Goal: Register for event/course

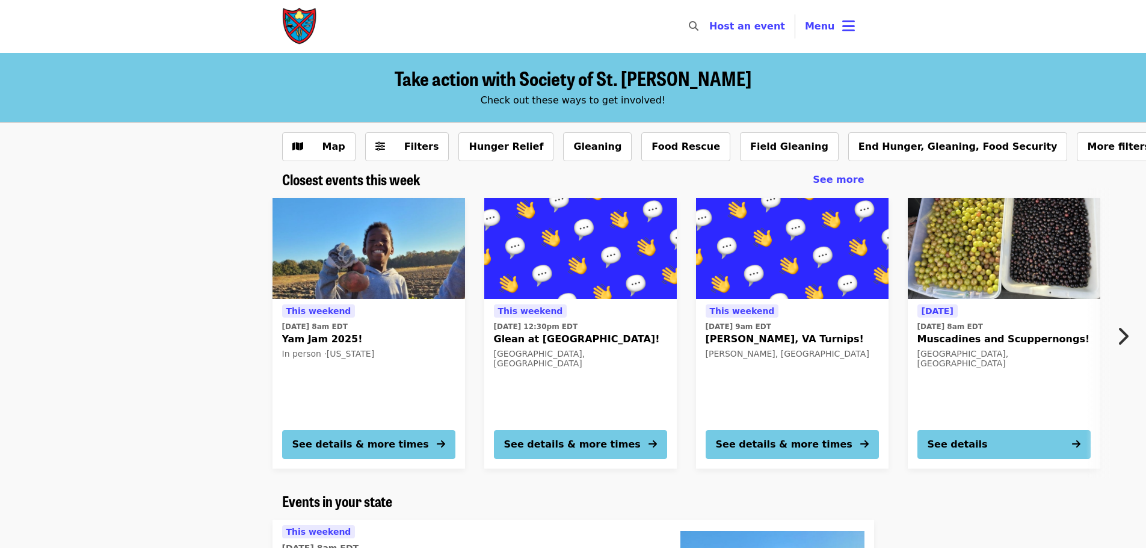
click at [744, 90] on div "Take action with Society of St. [PERSON_NAME] Check out these ways to get invol…" at bounding box center [572, 87] width 601 height 40
click at [829, 35] on button "Menu" at bounding box center [829, 26] width 69 height 29
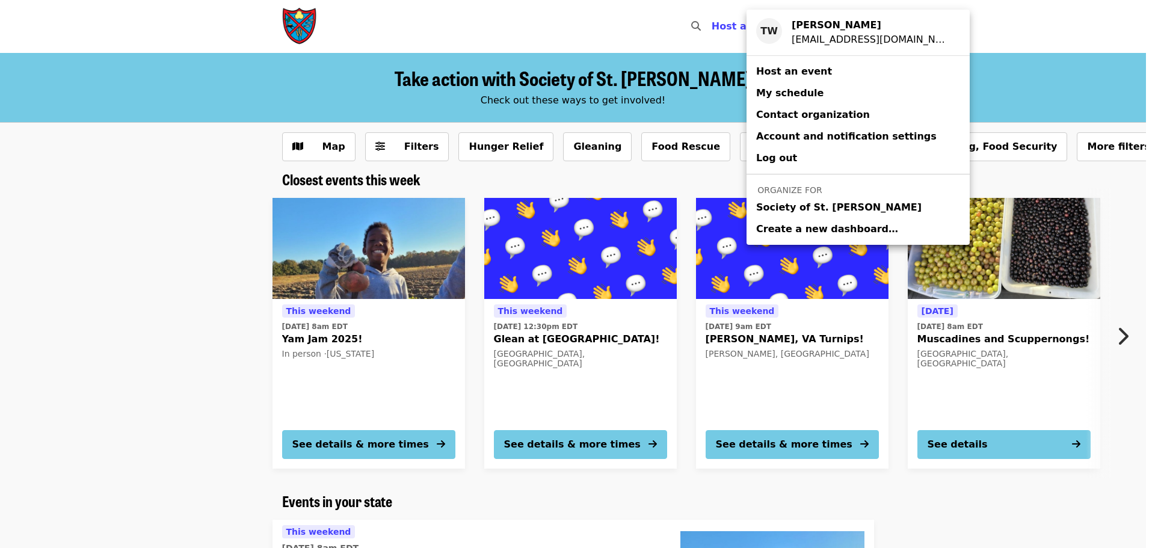
click at [785, 206] on span "Society of St. [PERSON_NAME]" at bounding box center [838, 207] width 165 height 14
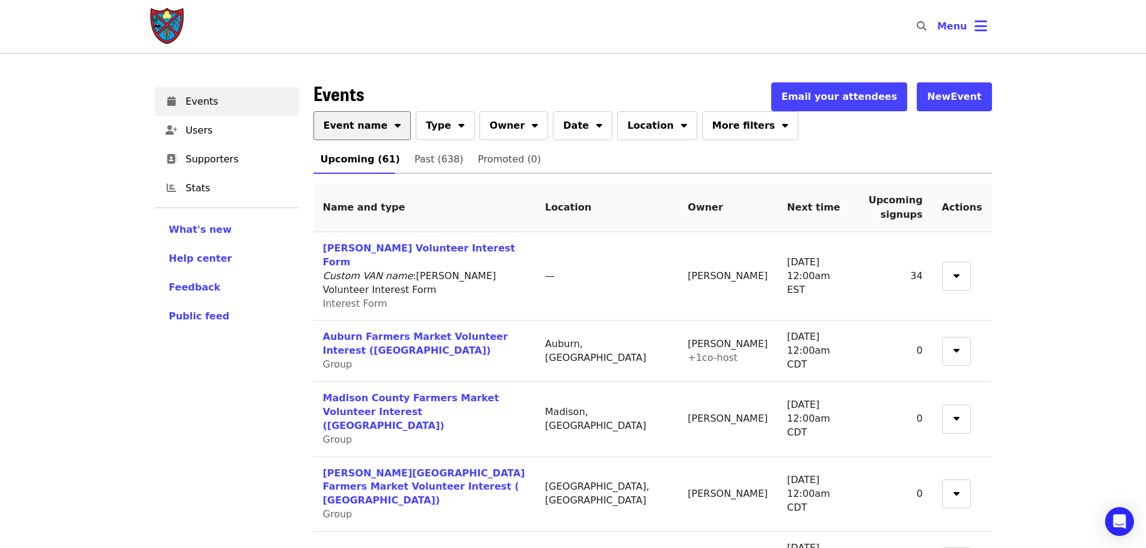
click at [343, 137] on button "Event name" at bounding box center [362, 125] width 98 height 29
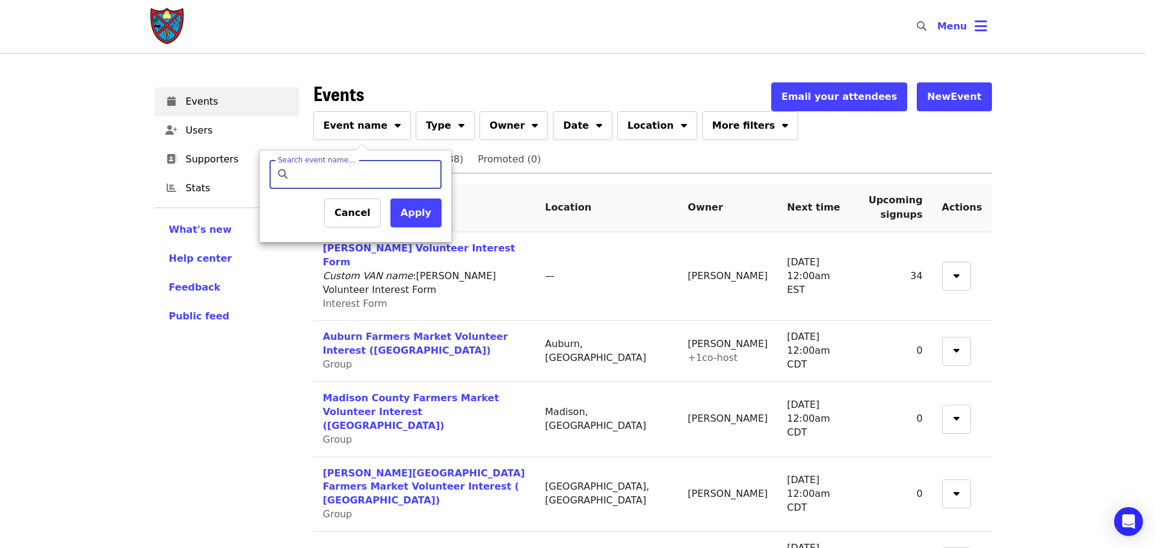
click at [346, 180] on input "Search event name…" at bounding box center [366, 174] width 142 height 29
type input "*******"
click at [417, 215] on button "Apply" at bounding box center [415, 212] width 51 height 29
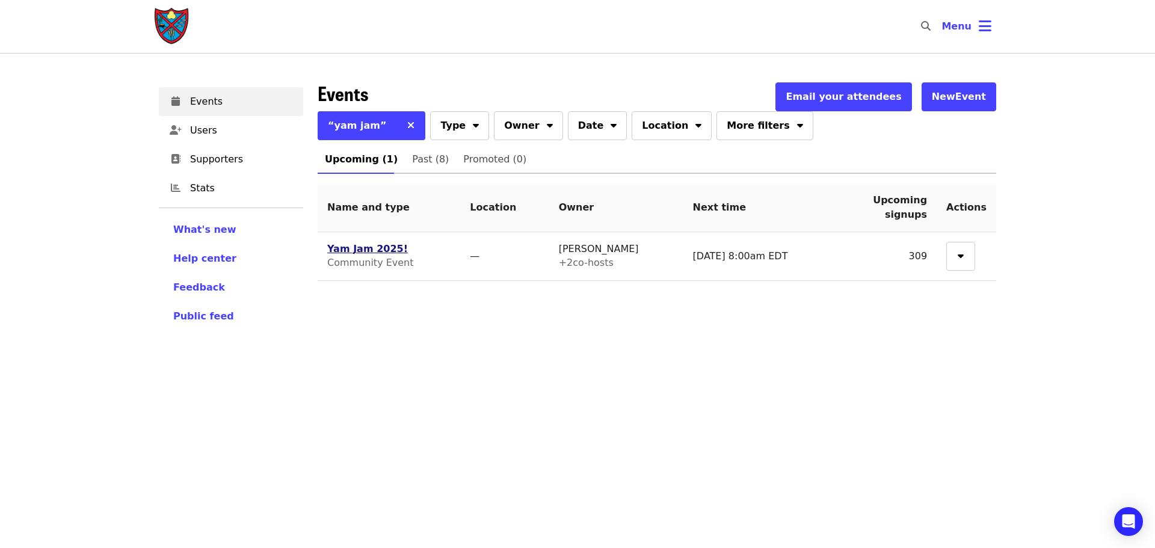
click at [353, 251] on link "Yam Jam 2025!" at bounding box center [367, 248] width 81 height 11
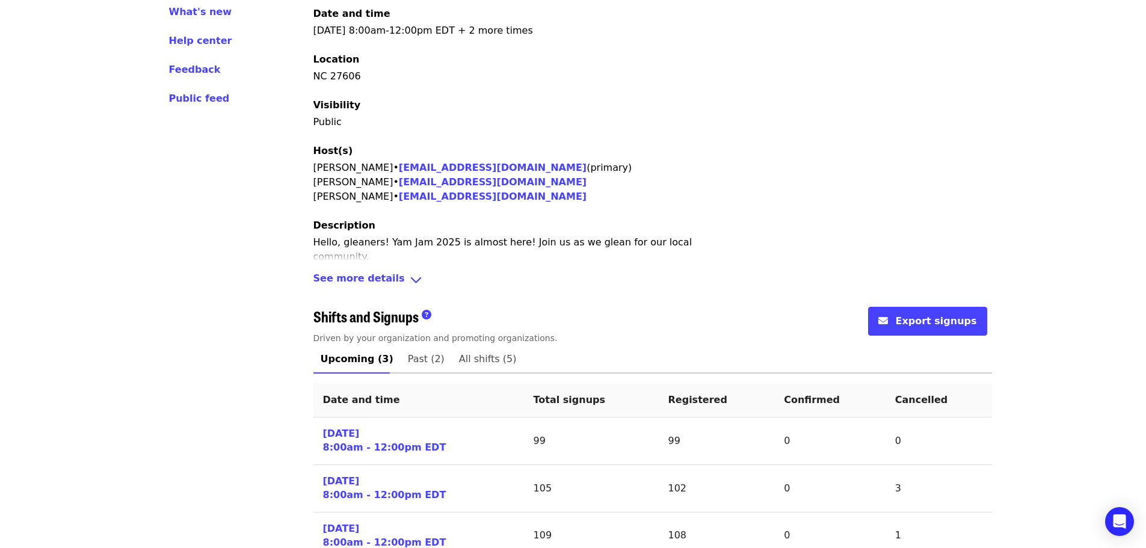
scroll to position [278, 0]
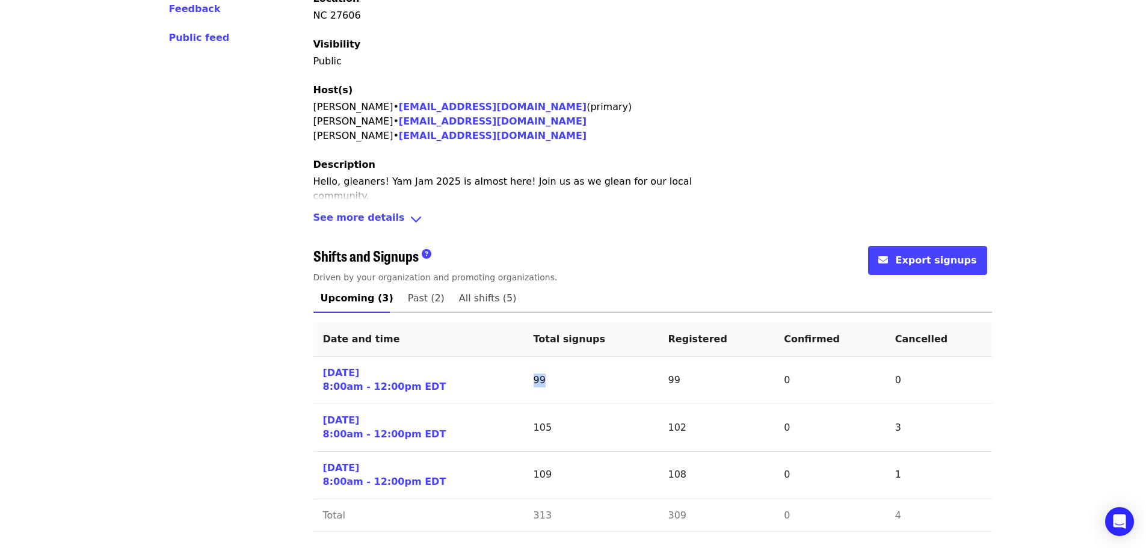
drag, startPoint x: 522, startPoint y: 378, endPoint x: 565, endPoint y: 387, distance: 43.5
click at [565, 387] on td "99" at bounding box center [591, 381] width 135 height 48
click at [529, 378] on td "99" at bounding box center [591, 381] width 135 height 48
click at [550, 383] on td "99" at bounding box center [591, 381] width 135 height 48
drag, startPoint x: 533, startPoint y: 379, endPoint x: 536, endPoint y: 373, distance: 6.7
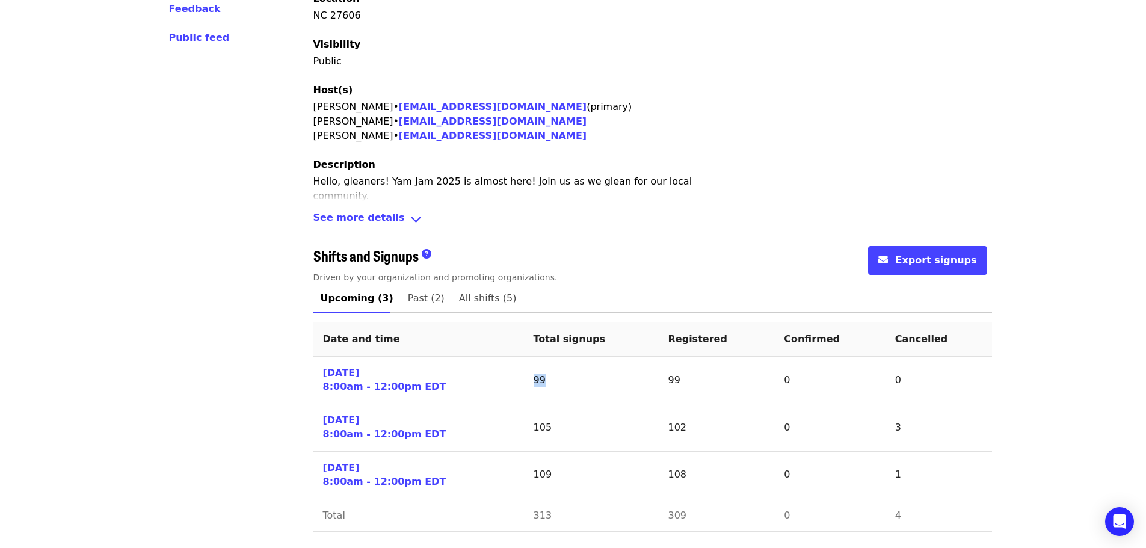
click at [506, 378] on tr "[DATE] 8:00am - 12:00pm EDT 99 99 0 0" at bounding box center [652, 381] width 678 height 48
click at [526, 377] on td "99" at bounding box center [591, 381] width 135 height 48
click at [541, 378] on td "99" at bounding box center [591, 381] width 135 height 48
drag, startPoint x: 537, startPoint y: 376, endPoint x: 510, endPoint y: 378, distance: 27.2
click at [510, 378] on tr "[DATE] 8:00am - 12:00pm EDT 99 99 0 0" at bounding box center [652, 381] width 678 height 48
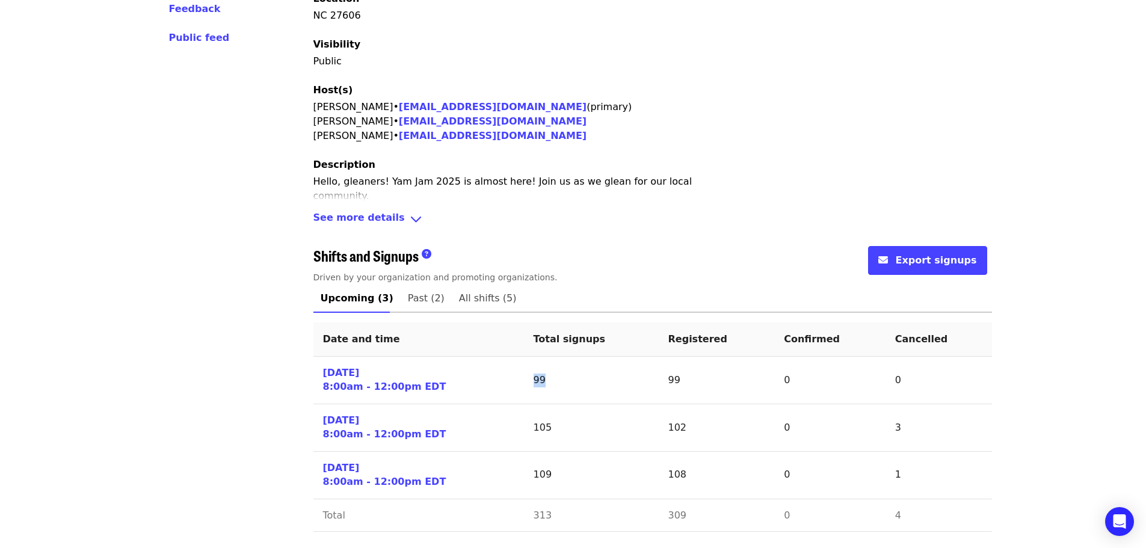
click at [526, 377] on td "99" at bounding box center [591, 381] width 135 height 48
drag, startPoint x: 520, startPoint y: 377, endPoint x: 537, endPoint y: 380, distance: 17.1
click at [537, 380] on td "99" at bounding box center [591, 381] width 135 height 48
click at [547, 379] on td "99" at bounding box center [591, 381] width 135 height 48
click at [539, 379] on td "99" at bounding box center [591, 381] width 135 height 48
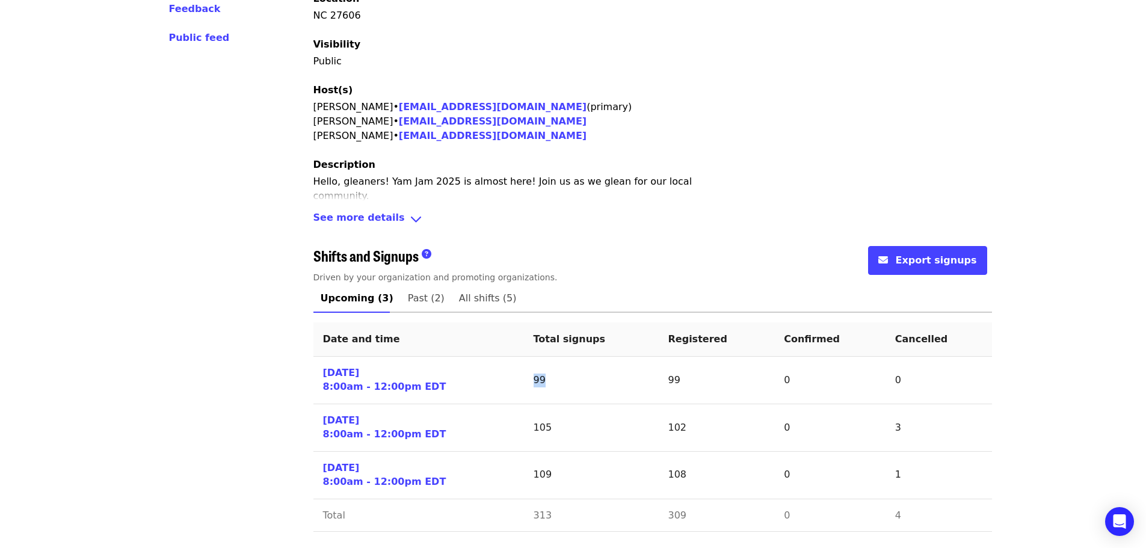
drag, startPoint x: 533, startPoint y: 378, endPoint x: 523, endPoint y: 379, distance: 10.2
click at [524, 379] on td "99" at bounding box center [591, 381] width 135 height 48
click at [543, 381] on td "99" at bounding box center [591, 381] width 135 height 48
